Goal: Entertainment & Leisure: Consume media (video, audio)

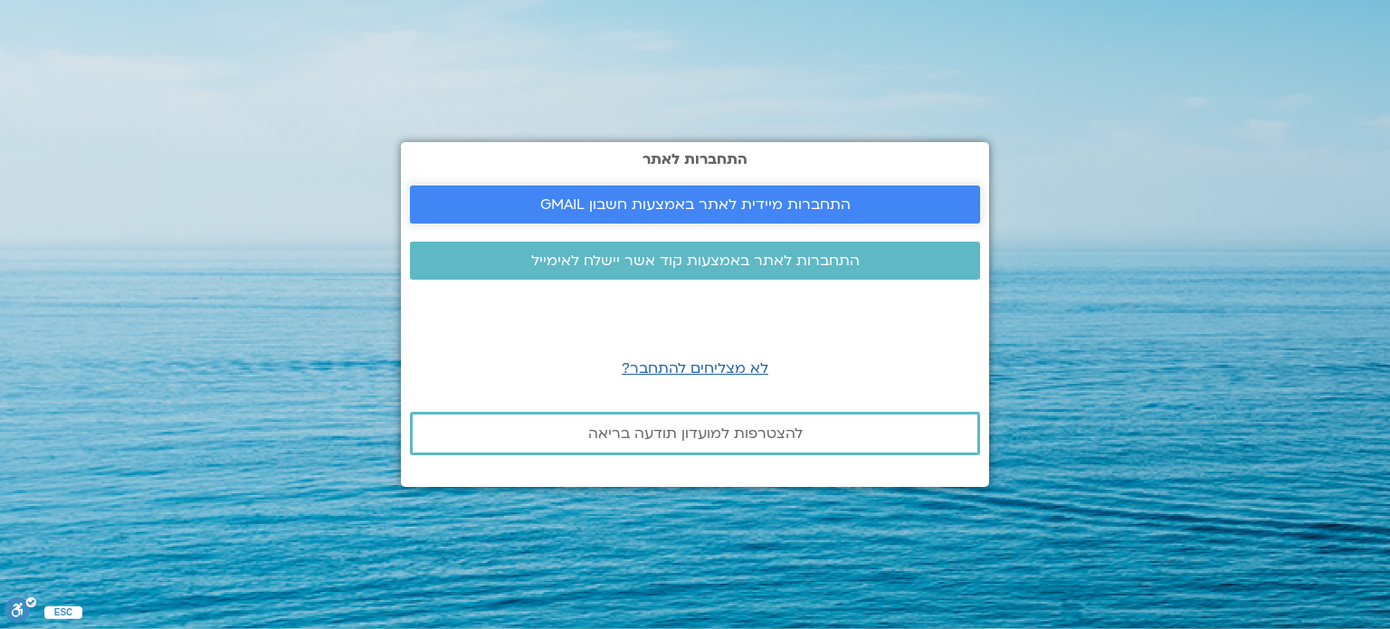
click at [726, 197] on span "התחברות מיידית לאתר באמצעות חשבון GMAIL" at bounding box center [695, 204] width 310 height 16
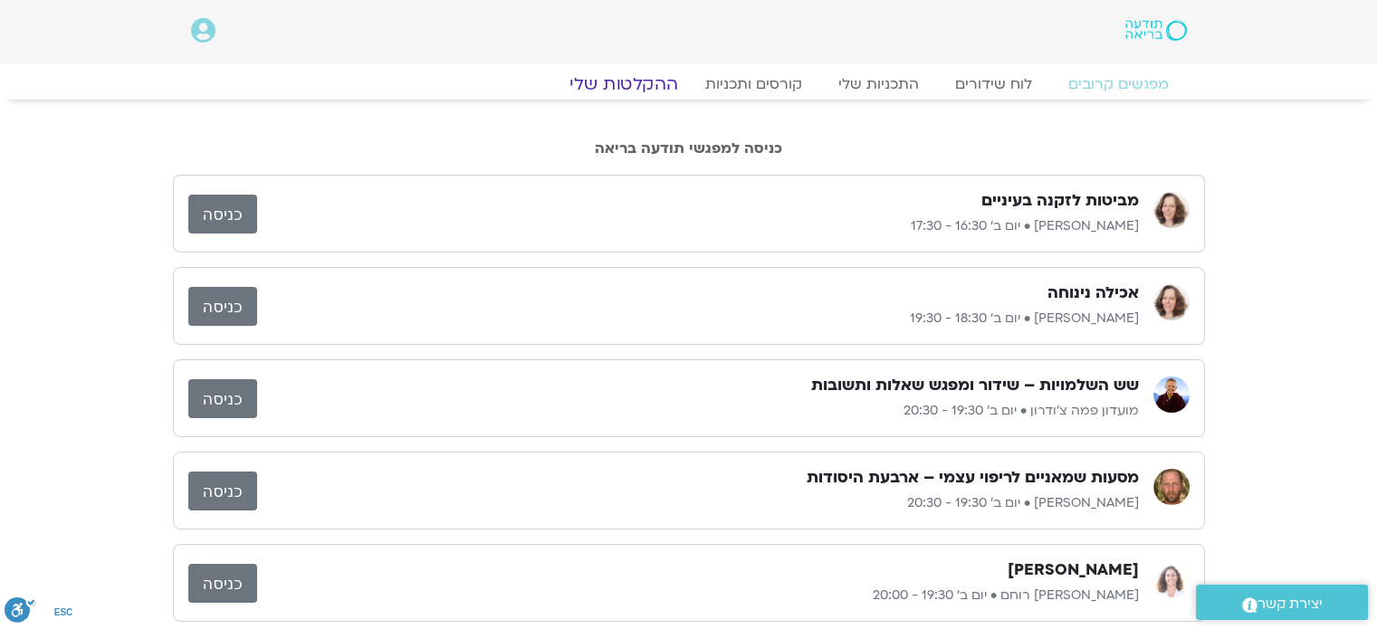
click at [645, 80] on link "ההקלטות שלי" at bounding box center [624, 84] width 152 height 22
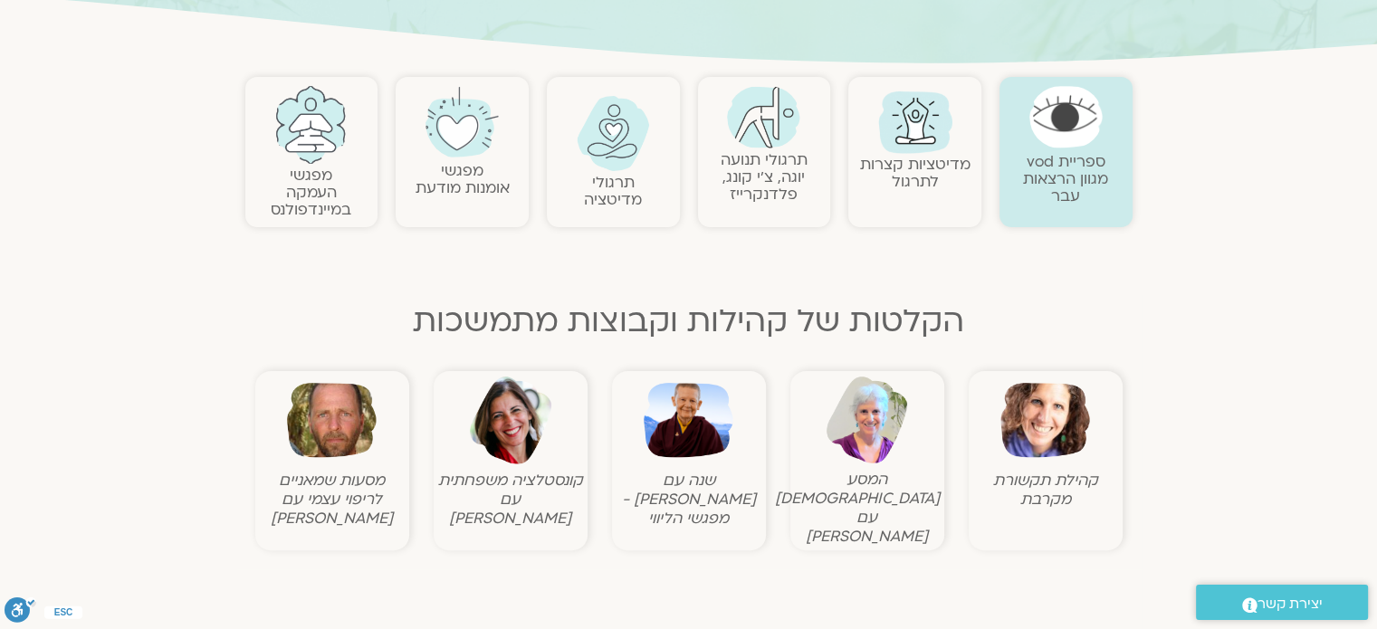
scroll to position [362, 0]
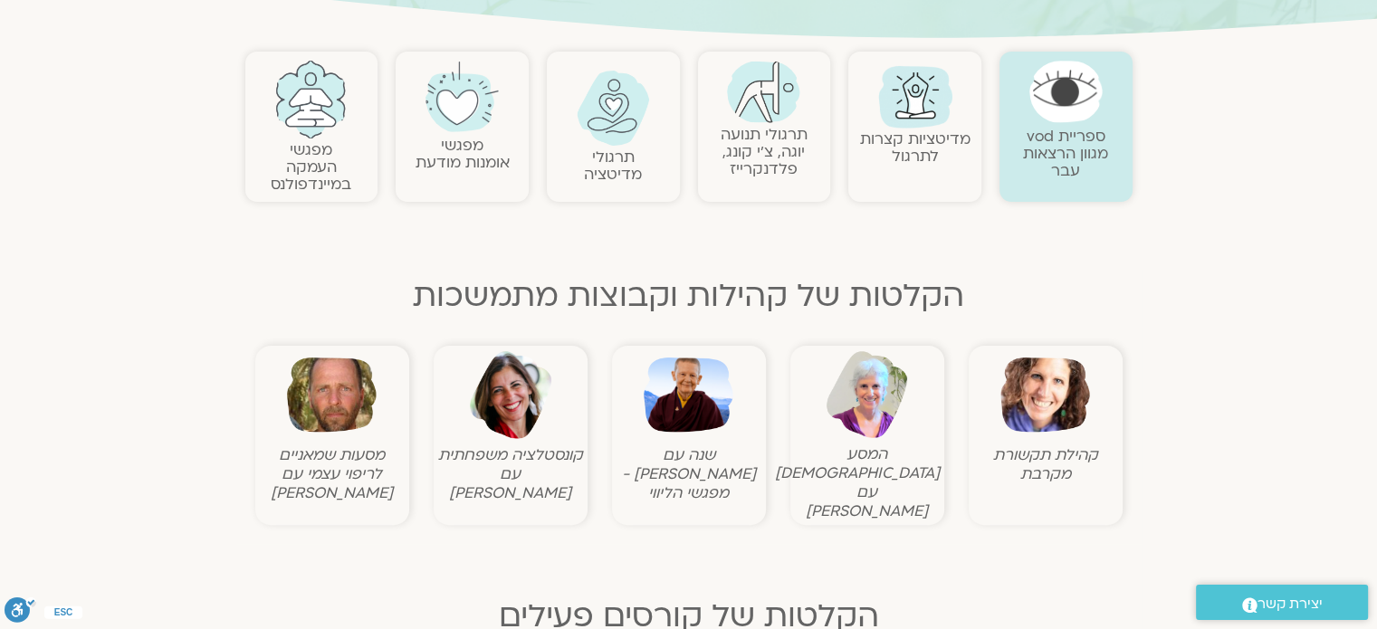
click at [683, 421] on img at bounding box center [689, 395] width 90 height 90
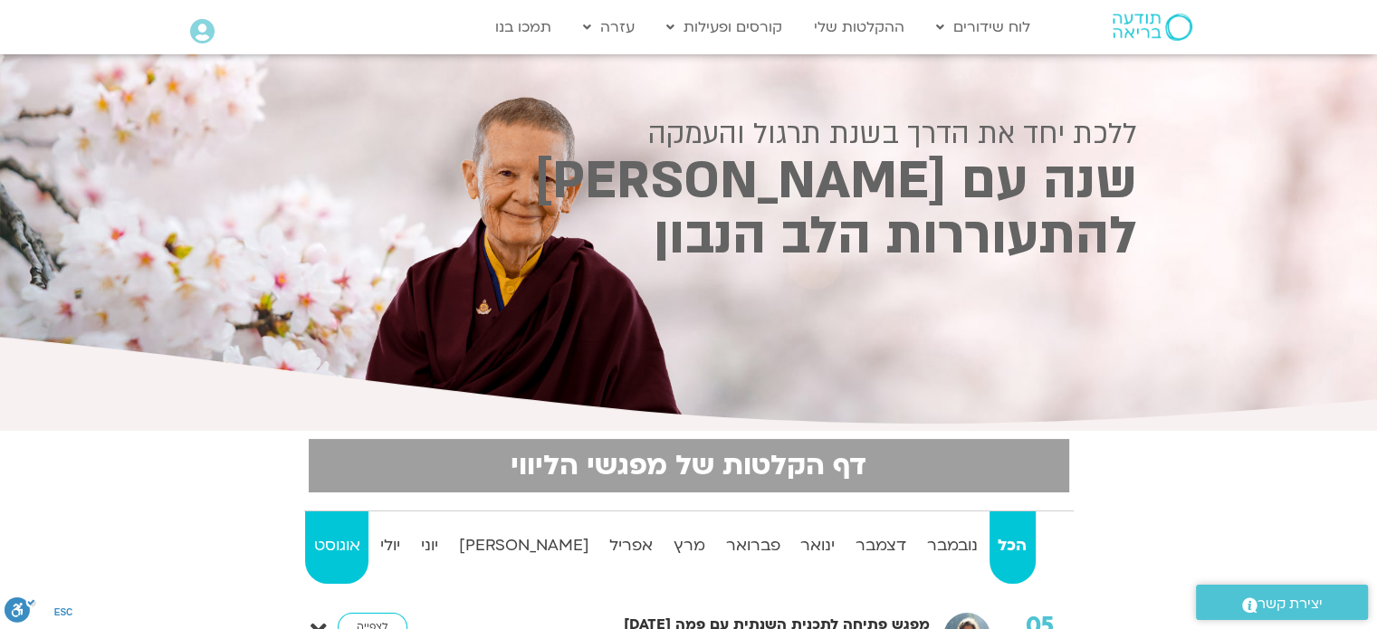
click at [333, 540] on strong "אוגוסט" at bounding box center [336, 545] width 63 height 27
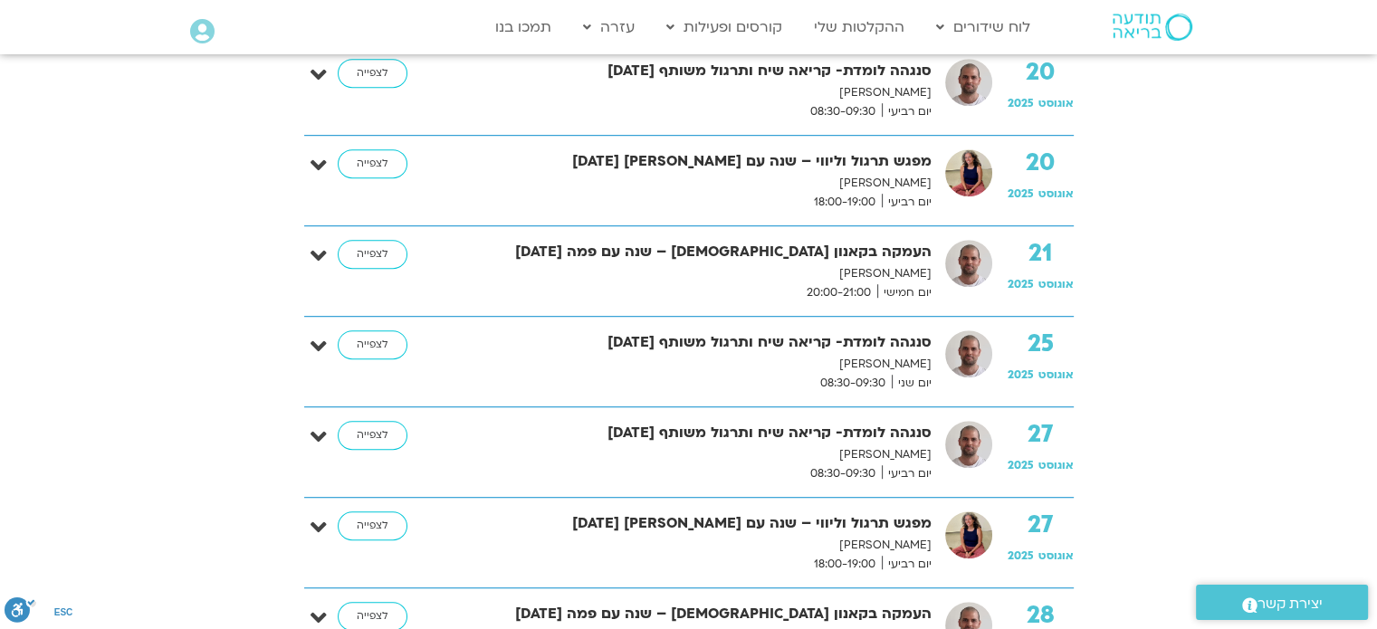
scroll to position [1267, 0]
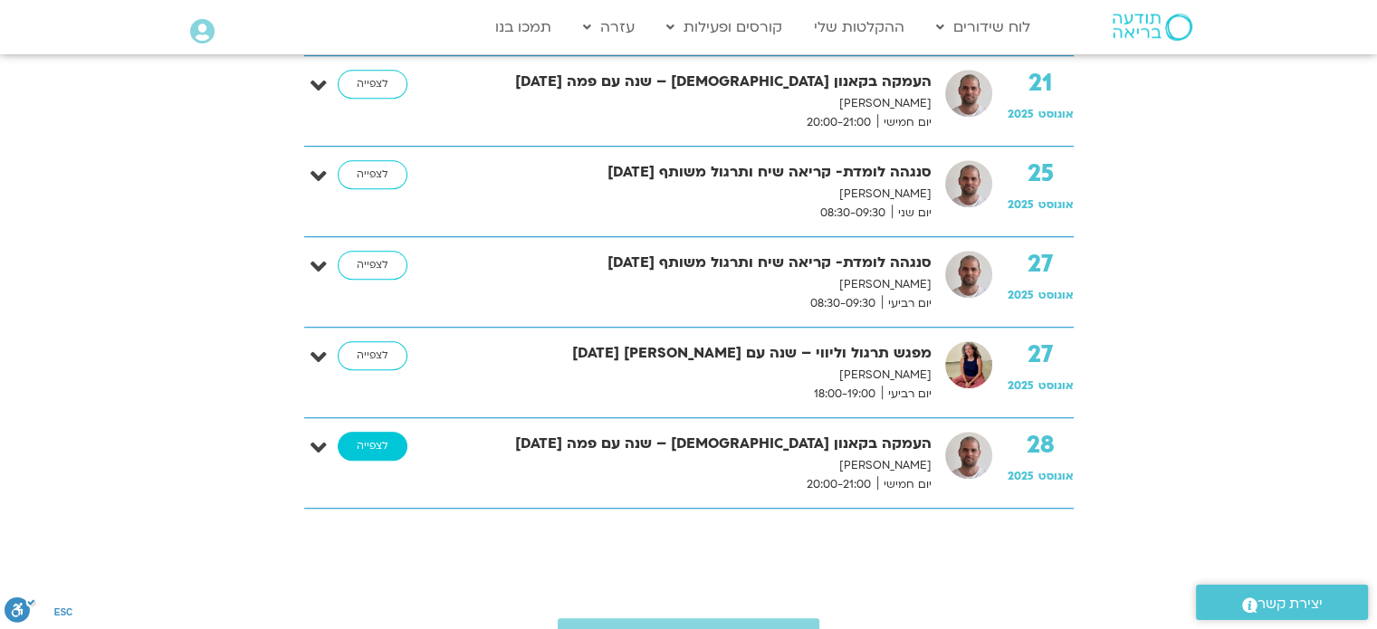
click at [372, 444] on link "לצפייה" at bounding box center [373, 446] width 70 height 29
